Goal: Information Seeking & Learning: Understand process/instructions

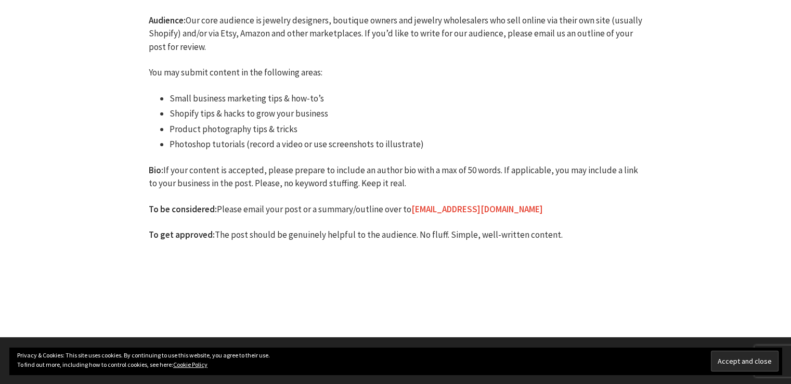
scroll to position [156, 0]
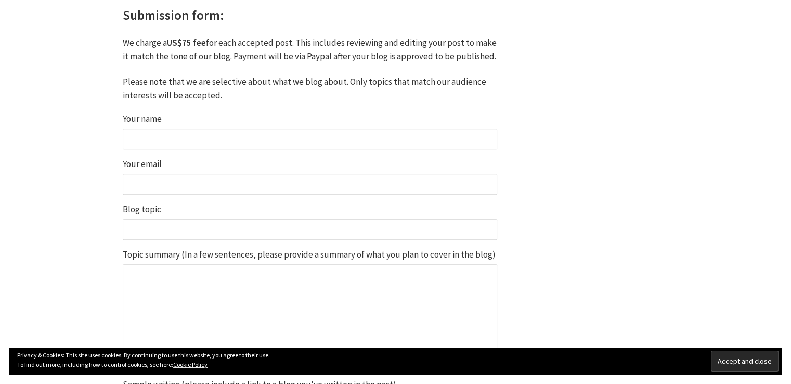
scroll to position [884, 0]
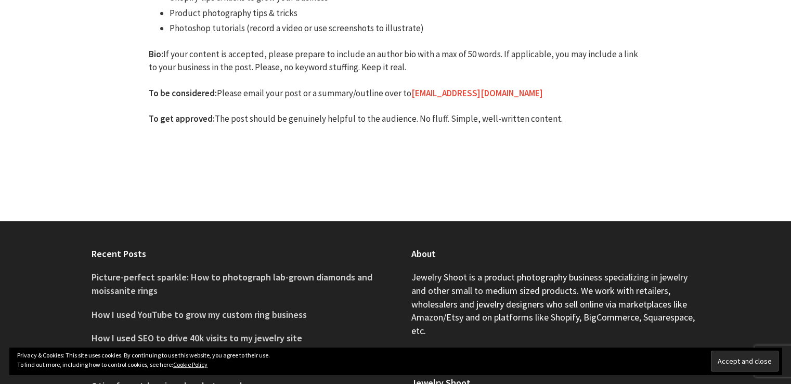
scroll to position [260, 0]
